Goal: Task Accomplishment & Management: Complete application form

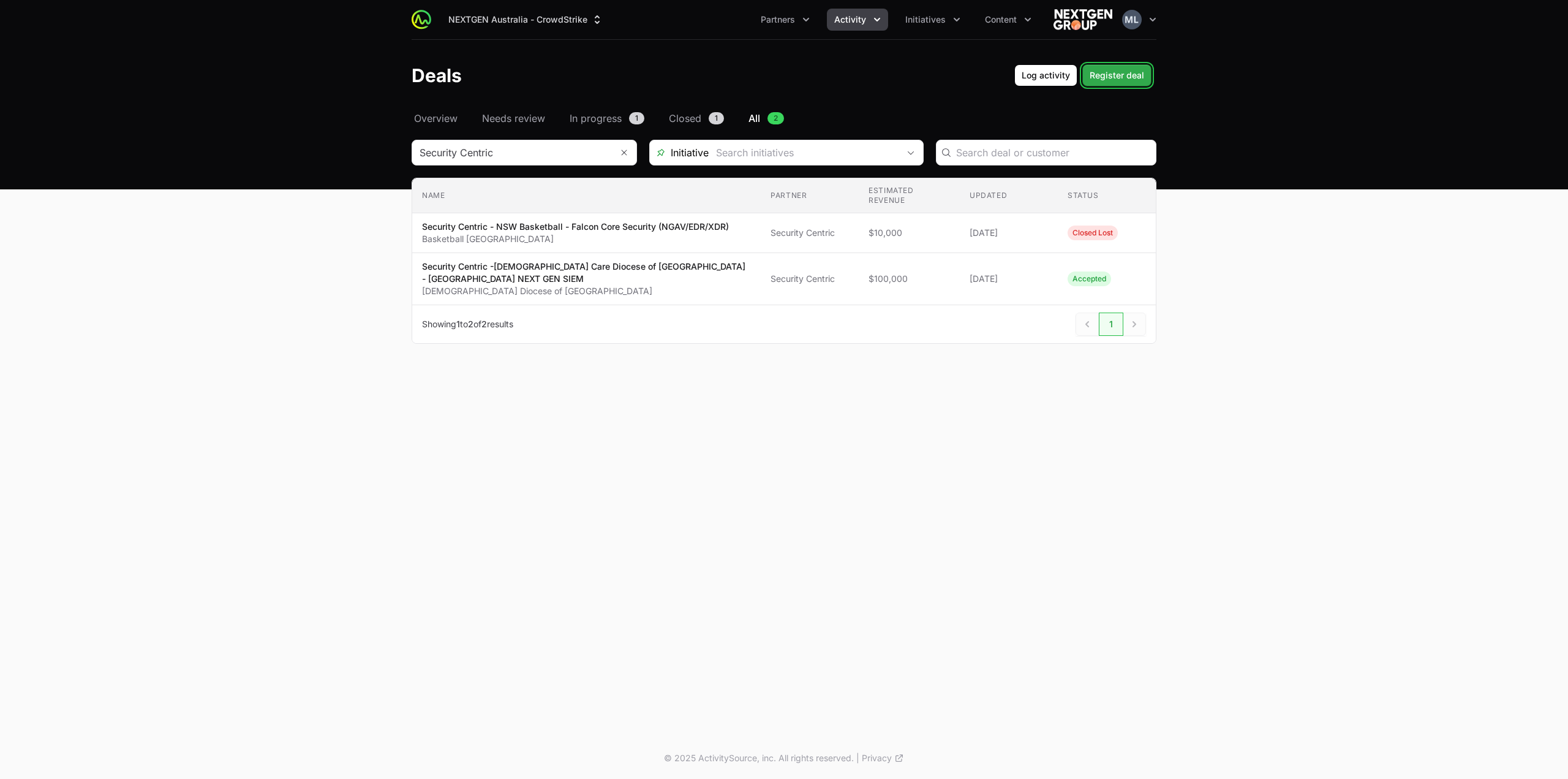
click at [1104, 65] on button "Register deal Register deal" at bounding box center [1116, 75] width 69 height 22
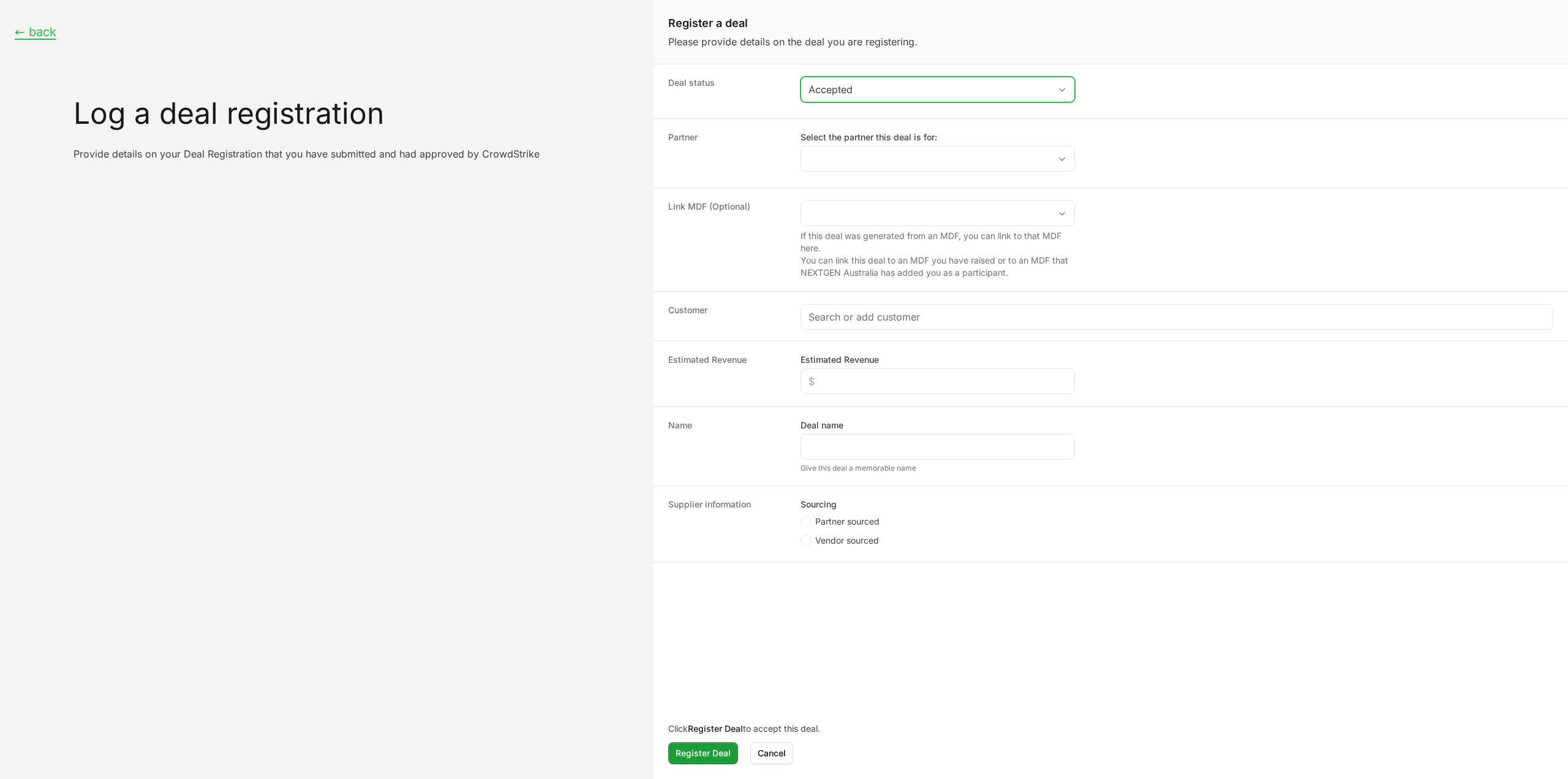
click at [849, 85] on div "Accepted" at bounding box center [930, 89] width 242 height 15
click at [843, 139] on li "Awaiting Approval" at bounding box center [937, 139] width 272 height 22
click at [835, 139] on label "Select the partner this deal is for:" at bounding box center [937, 137] width 274 height 12
click at [835, 147] on input "Select the partner this deal is for:" at bounding box center [925, 159] width 248 height 25
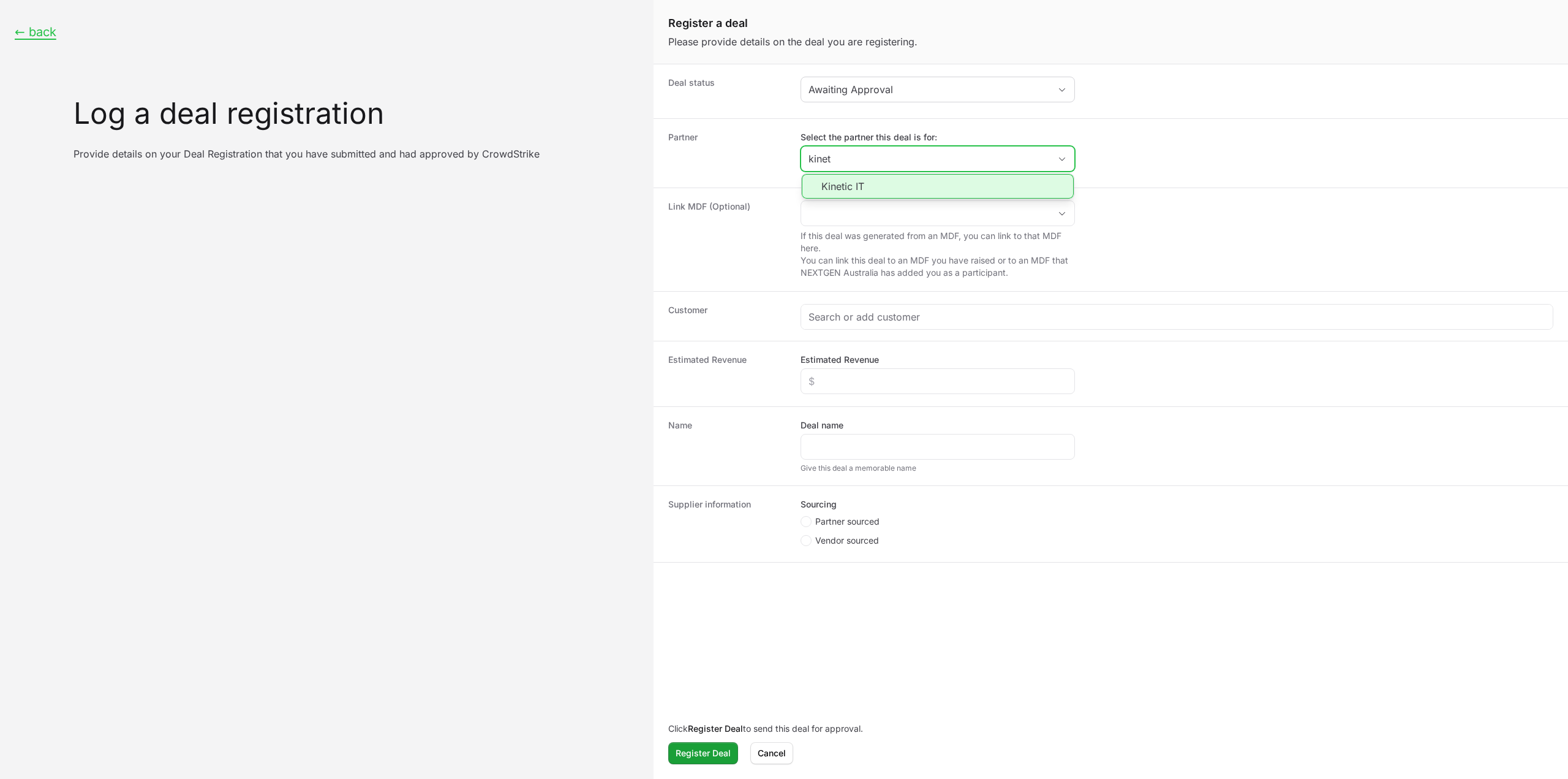
click at [843, 179] on li "Kinetic IT" at bounding box center [937, 186] width 272 height 25
type input "Kinetic IT"
click at [842, 307] on div "Create activity form" at bounding box center [1176, 316] width 751 height 25
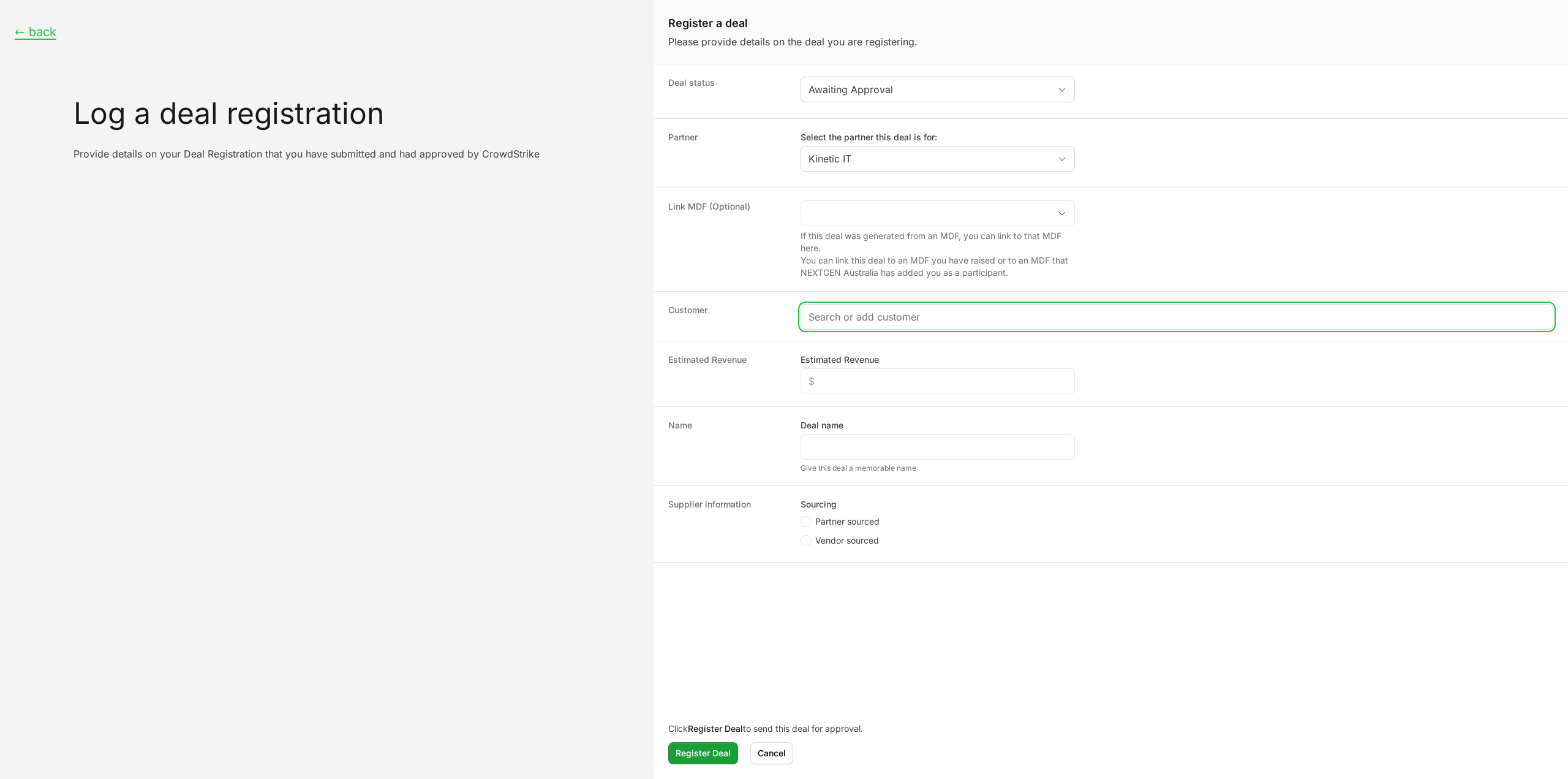
click at [845, 316] on input "Create activity form" at bounding box center [1177, 316] width 737 height 15
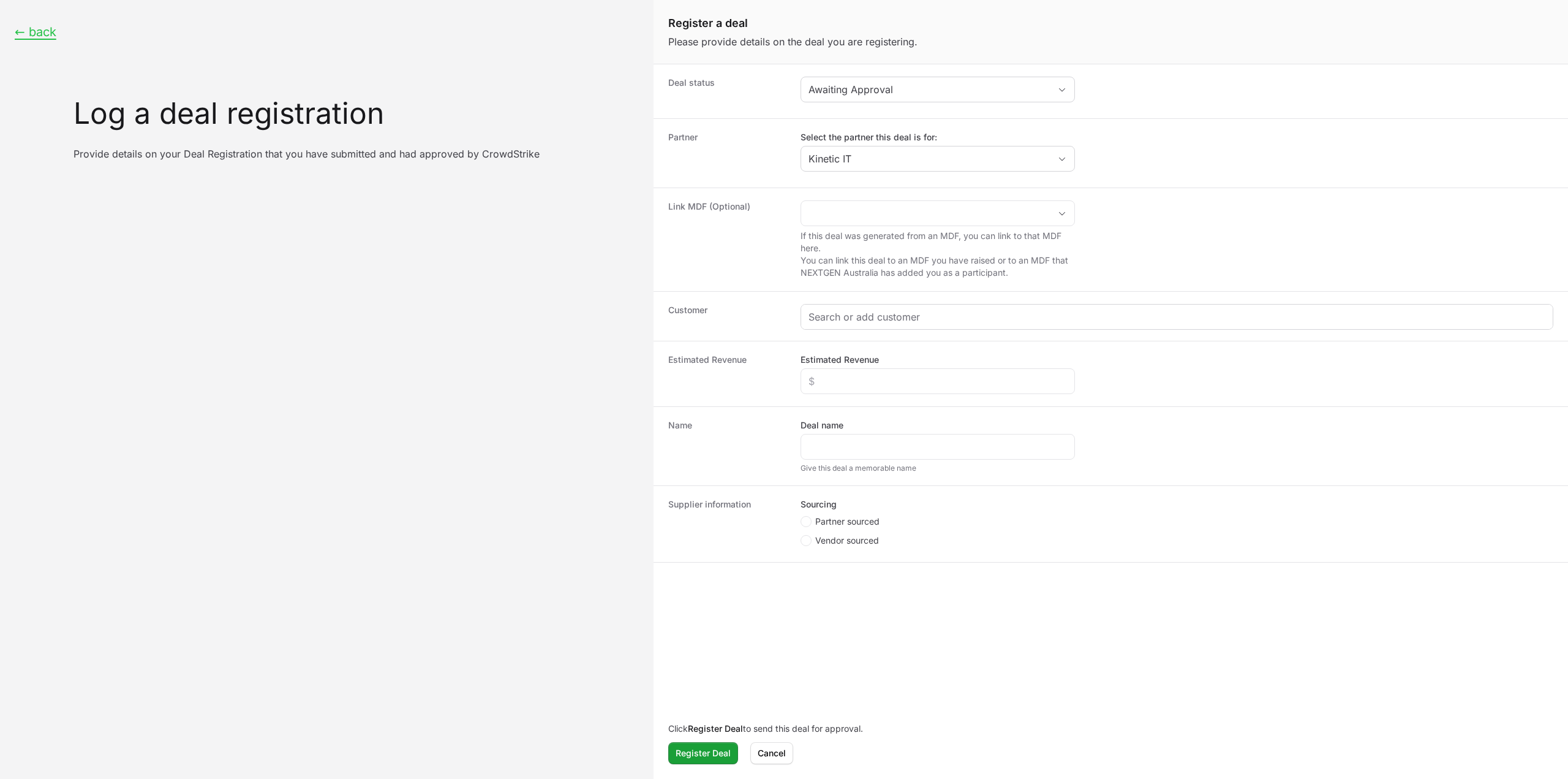
click at [852, 322] on div "Create activity form" at bounding box center [1176, 316] width 751 height 25
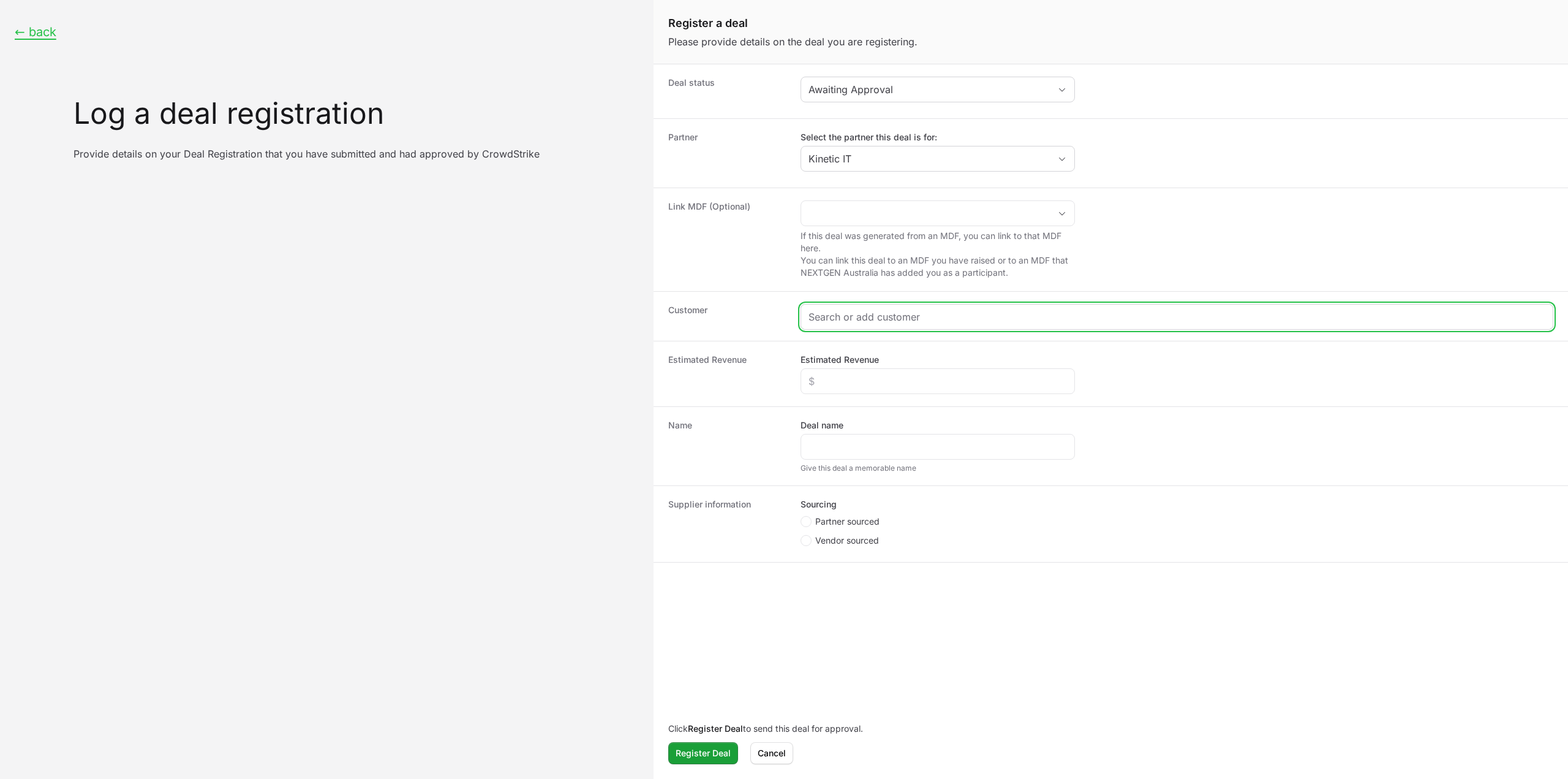
click at [852, 319] on input "Create activity form" at bounding box center [1177, 316] width 737 height 15
paste input "[DOMAIN_NAME]"
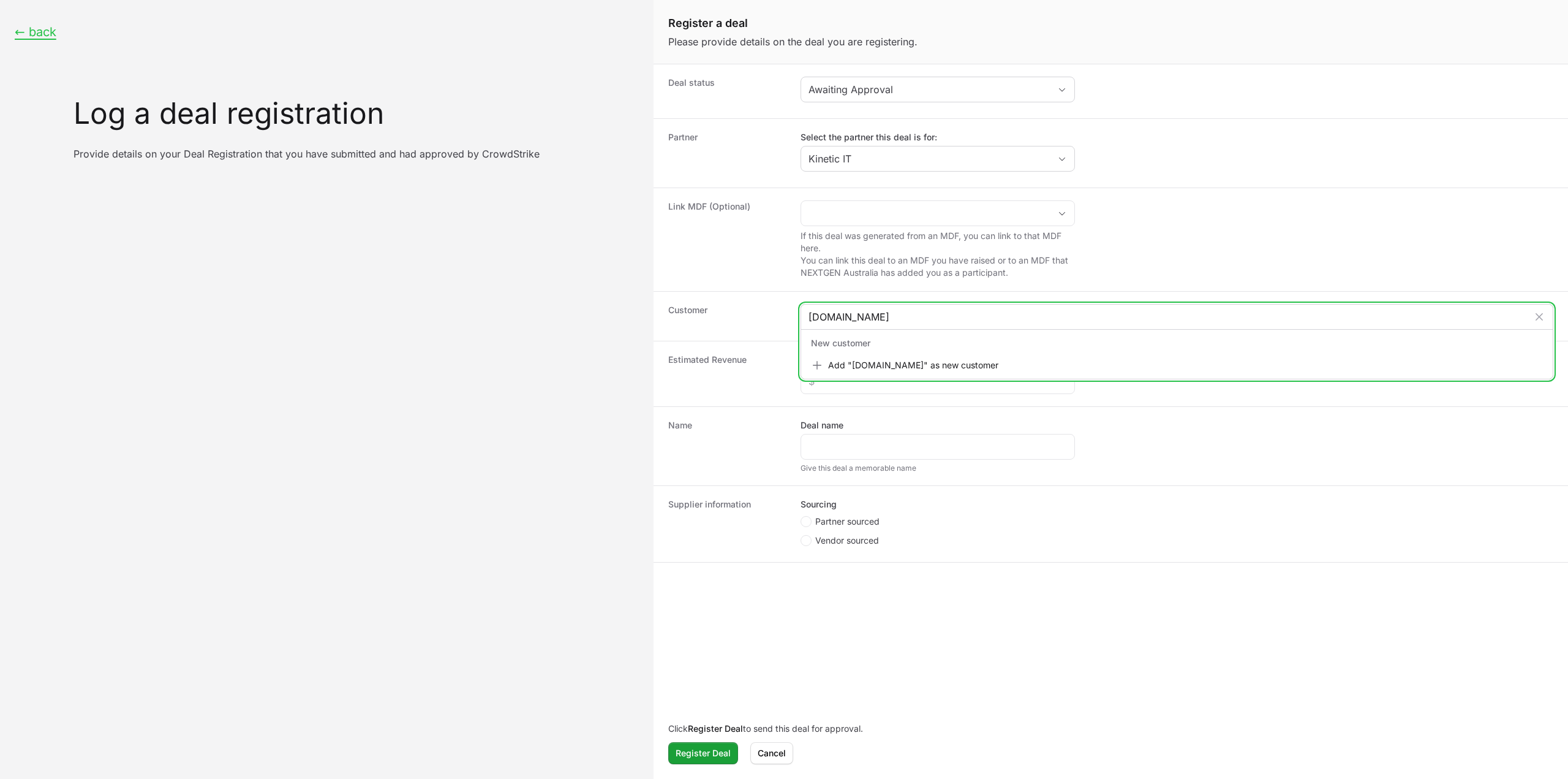
type input "[DOMAIN_NAME]"
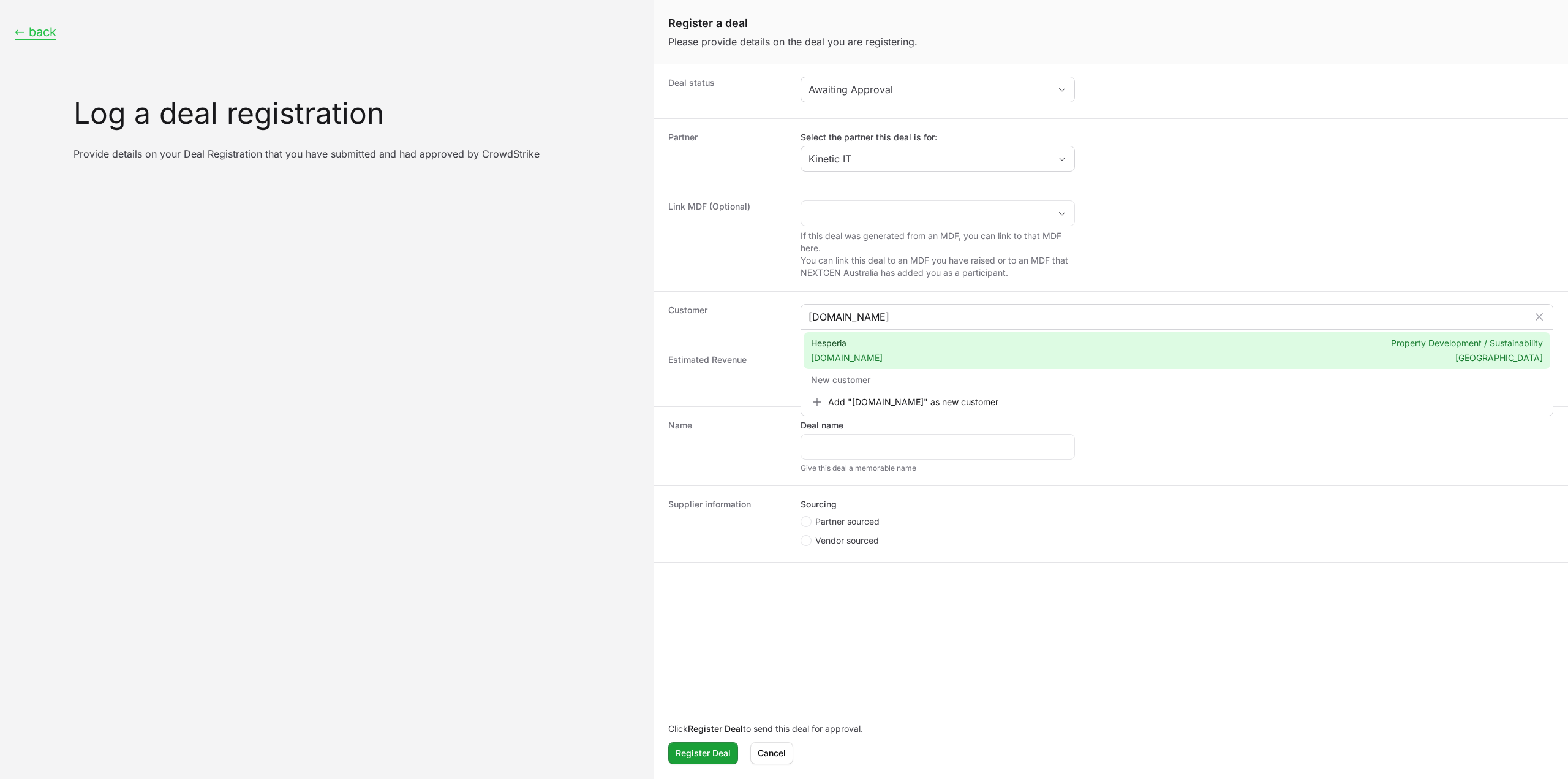
click at [907, 357] on div "Hesperia [DOMAIN_NAME] Property Development / Sustainability [GEOGRAPHIC_DATA]" at bounding box center [1176, 350] width 746 height 37
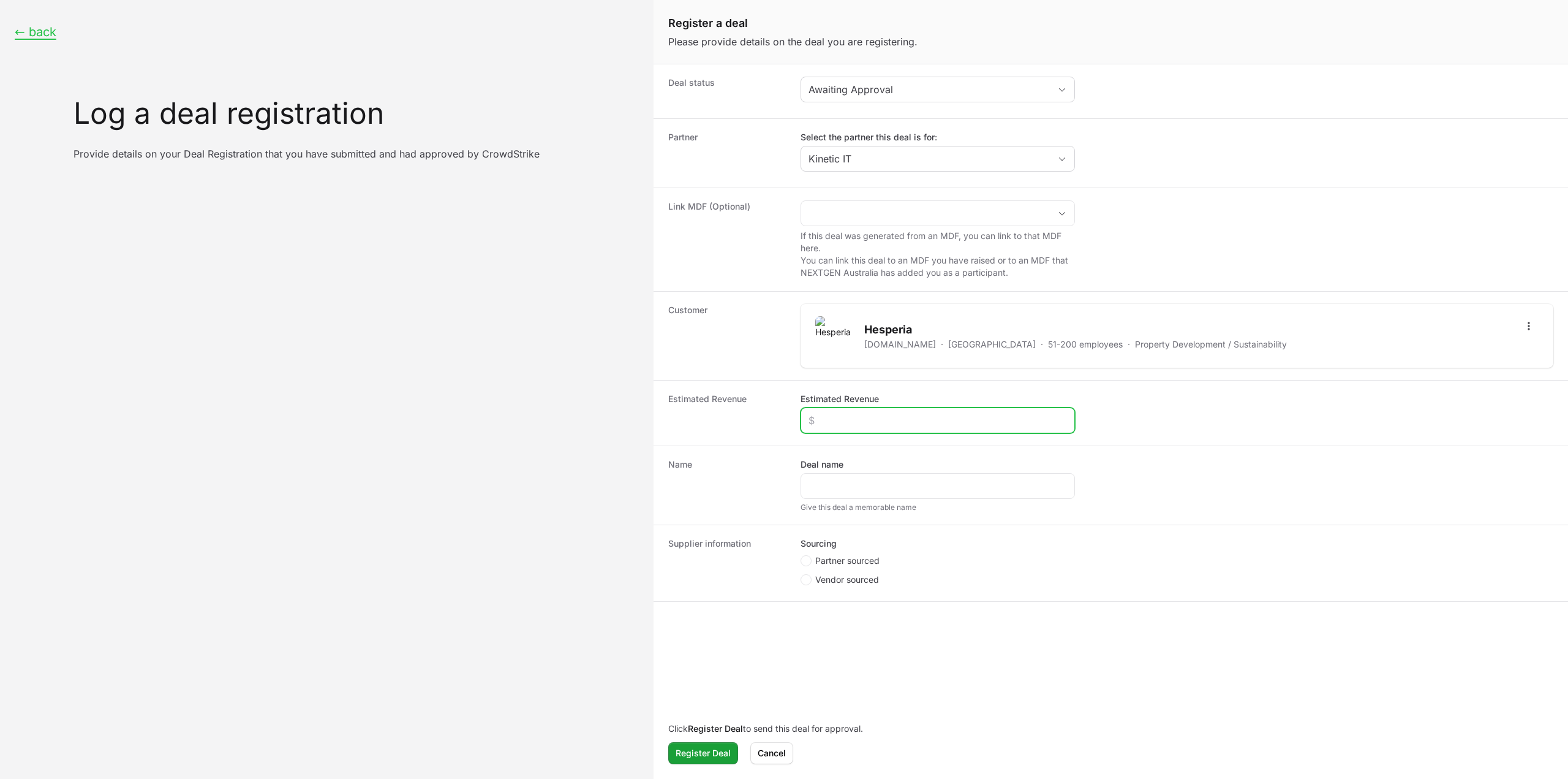
click at [833, 420] on input "Estimated Revenue" at bounding box center [938, 420] width 259 height 15
type input "$20,000"
drag, startPoint x: 980, startPoint y: 480, endPoint x: 949, endPoint y: 479, distance: 31.0
click at [949, 479] on input "Kinetic IT - Hesperia - Falcon Flex" at bounding box center [938, 485] width 259 height 15
type input "Kinetic IT - Hesperia - Falcon Complete/NG SIEM"
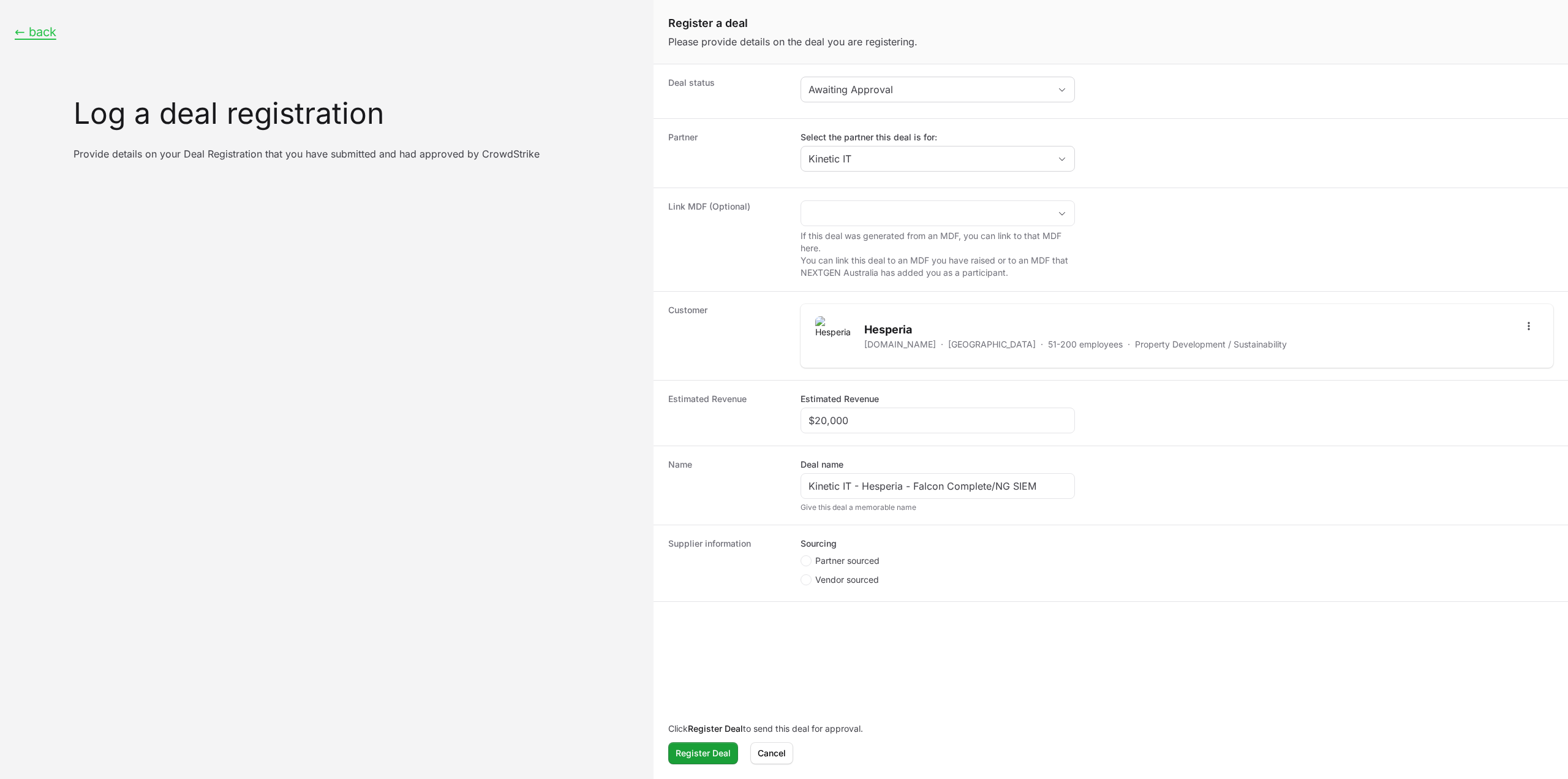
click at [867, 567] on ul "Partner sourced Vendor sourced" at bounding box center [937, 572] width 274 height 34
click at [862, 560] on span "Partner sourced" at bounding box center [847, 560] width 64 height 12
click at [802, 556] on input "Partner sourced" at bounding box center [800, 555] width 1 height 1
radio input "true"
click at [853, 631] on input "Deal registration code" at bounding box center [938, 626] width 259 height 15
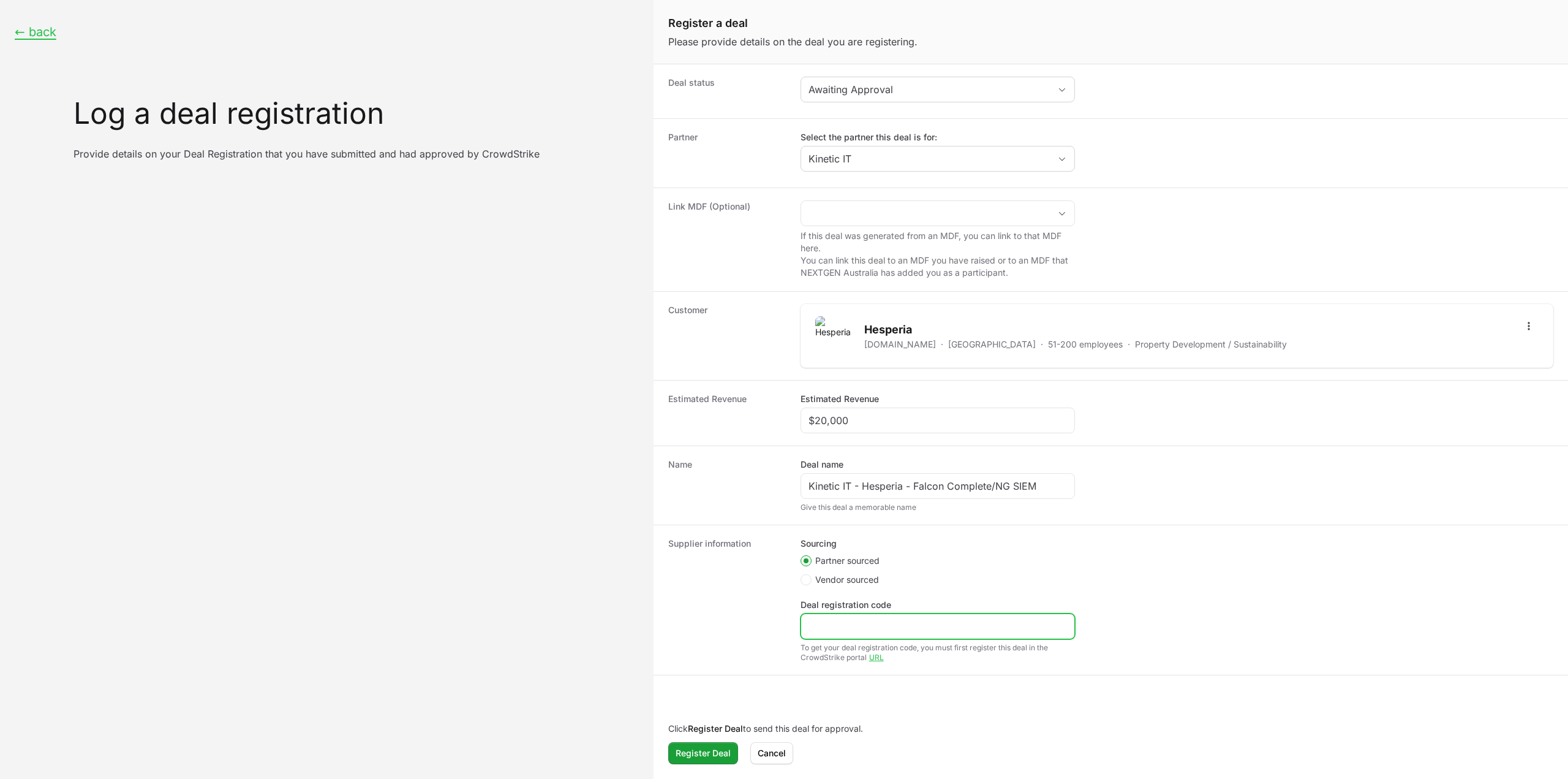
paste input "DR-916e8129"
type input "DR-916e8129"
click at [710, 755] on span "Register Deal" at bounding box center [703, 752] width 55 height 15
